Goal: Find specific page/section: Find specific page/section

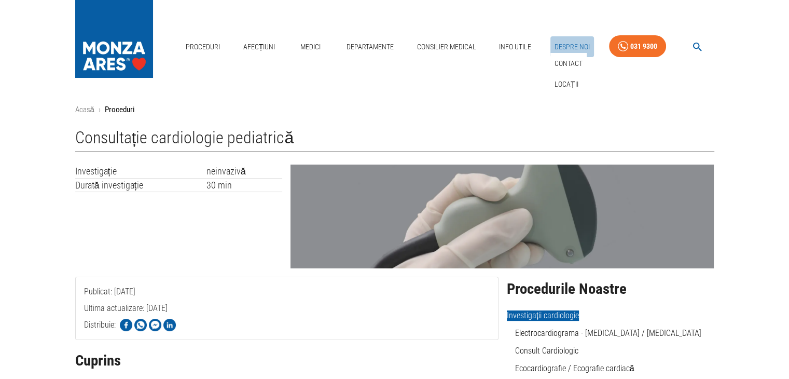
click at [568, 46] on link "Despre Noi" at bounding box center [573, 46] width 44 height 21
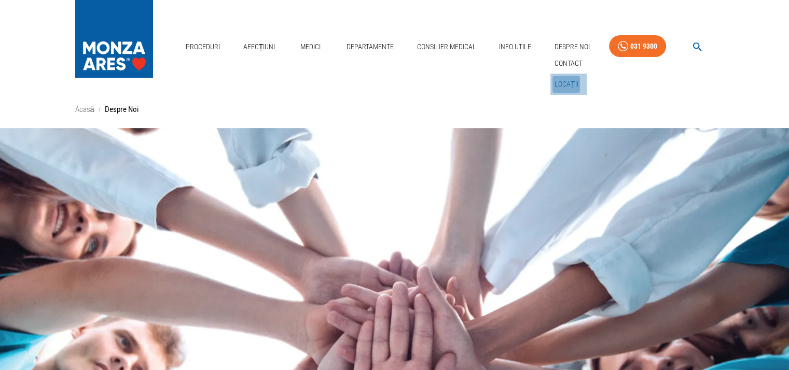
click at [564, 86] on link "Locații" at bounding box center [567, 84] width 28 height 17
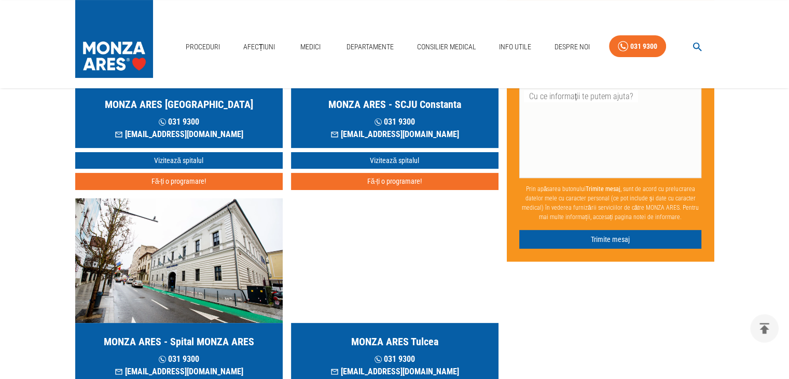
scroll to position [156, 0]
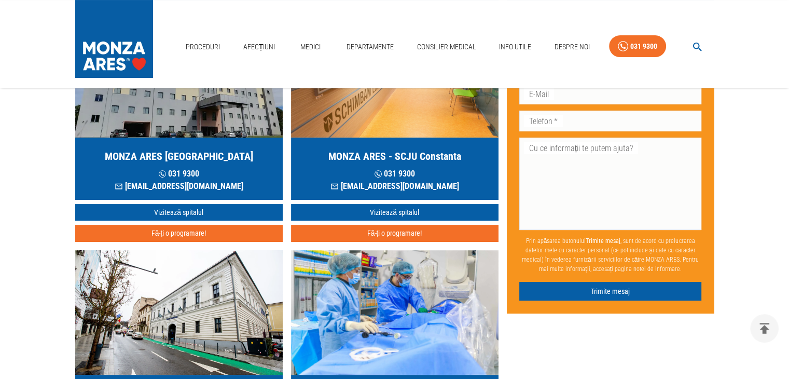
click at [194, 115] on img "button" at bounding box center [179, 75] width 208 height 125
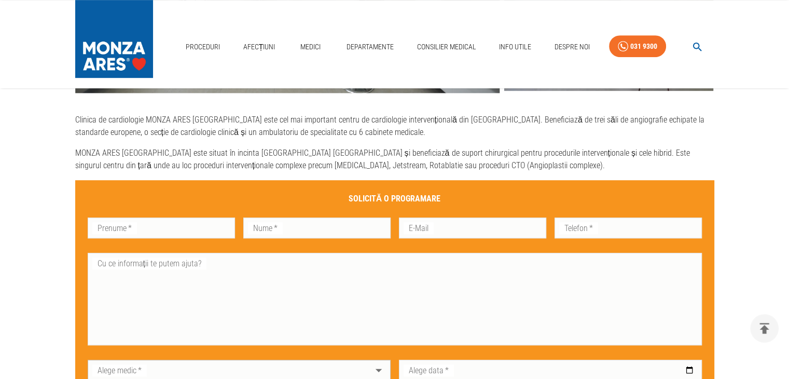
scroll to position [363, 0]
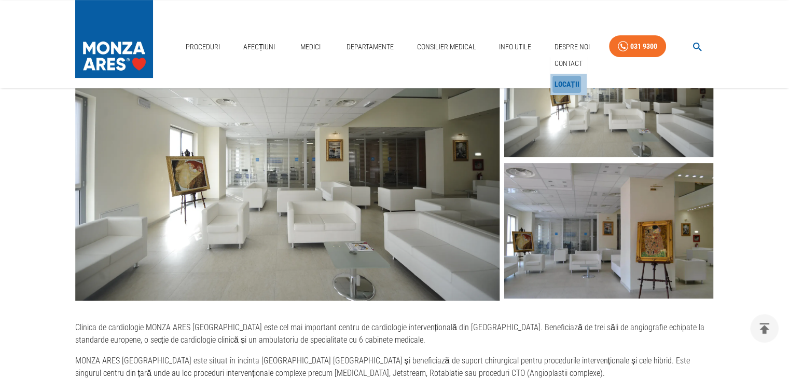
click at [571, 87] on link "Locații" at bounding box center [567, 84] width 29 height 17
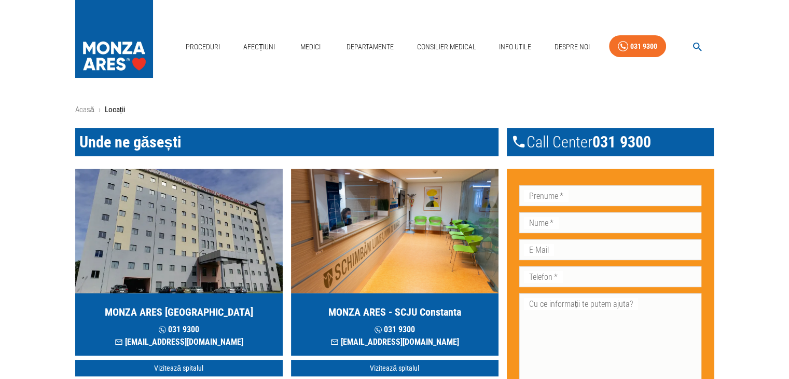
scroll to position [52, 0]
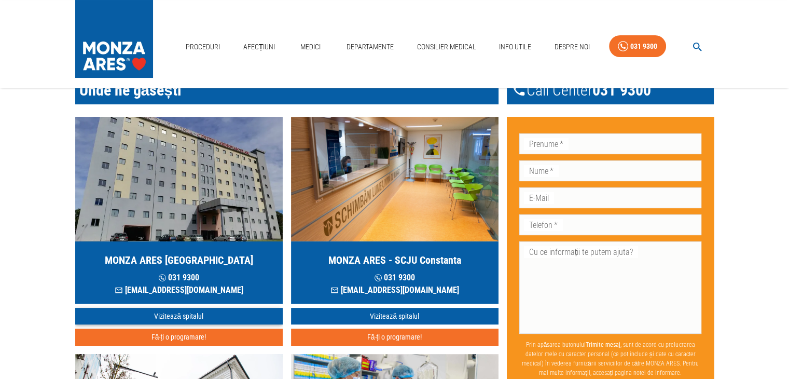
click at [170, 313] on link "Vizitează spitalul" at bounding box center [179, 316] width 208 height 17
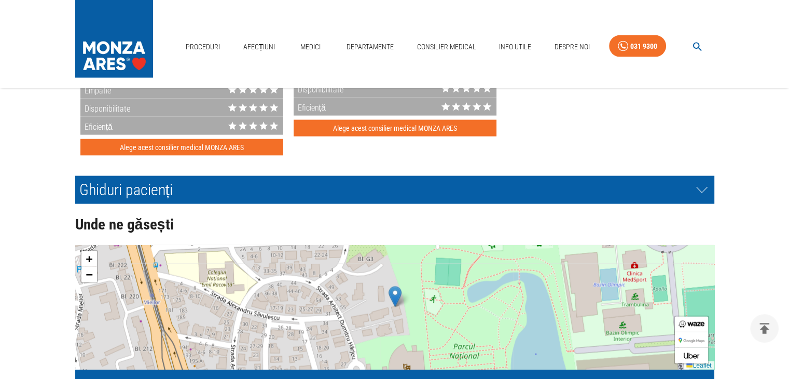
scroll to position [2231, 0]
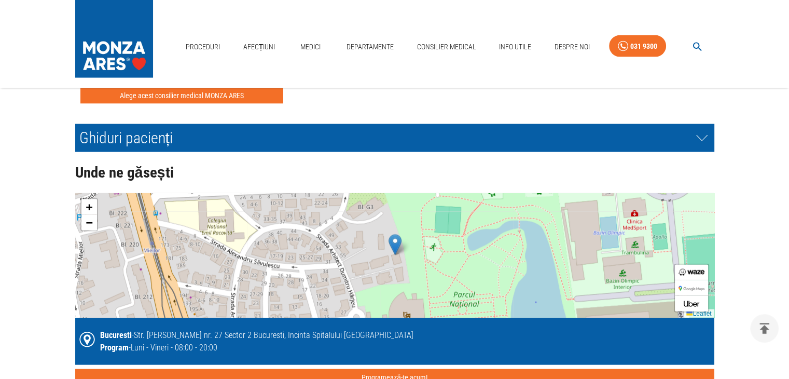
click at [395, 246] on img at bounding box center [395, 244] width 13 height 21
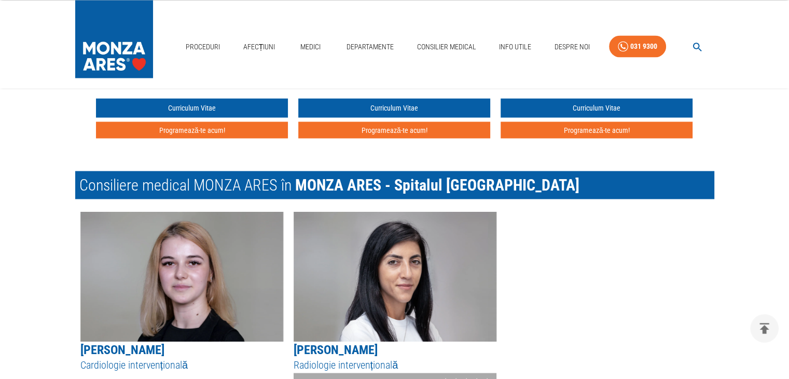
scroll to position [1609, 0]
